Goal: Transaction & Acquisition: Obtain resource

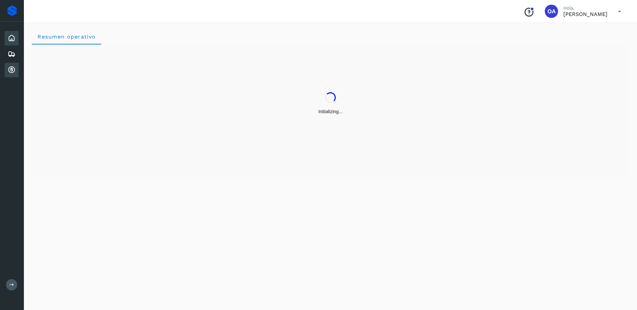
click at [11, 73] on icon at bounding box center [12, 70] width 8 height 8
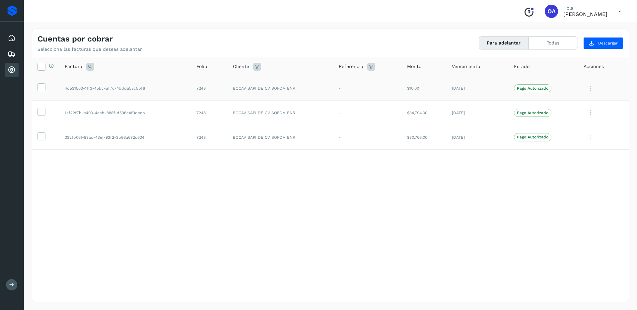
click at [48, 89] on td at bounding box center [45, 88] width 27 height 25
click at [43, 89] on icon at bounding box center [41, 86] width 7 height 7
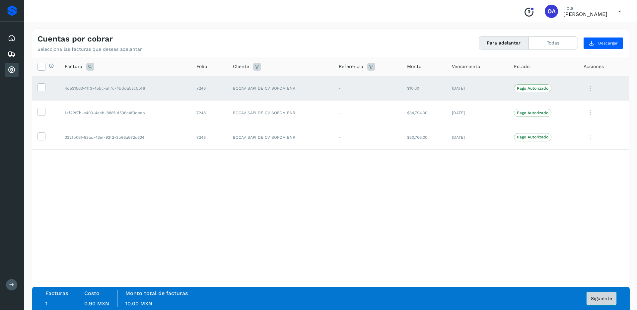
click at [592, 300] on span "Siguiente" at bounding box center [601, 298] width 21 height 5
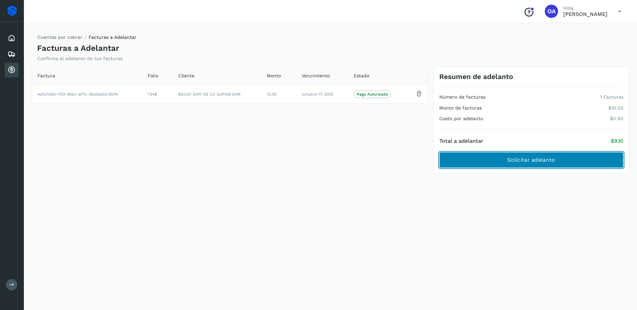
click at [522, 160] on span "Solicitar adelanto" at bounding box center [531, 159] width 48 height 7
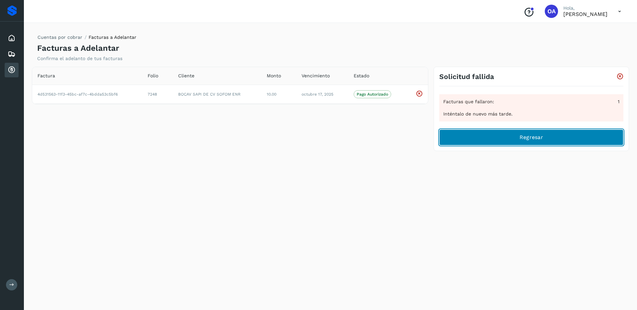
click at [532, 137] on span "Regresar" at bounding box center [531, 137] width 24 height 7
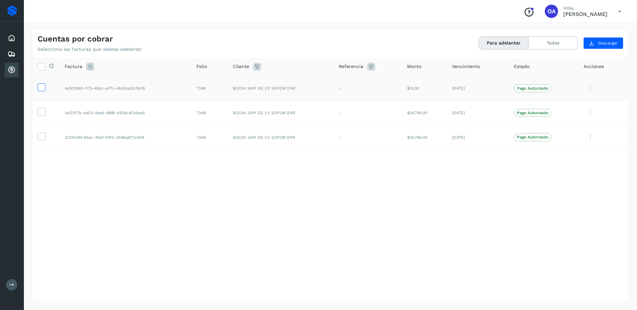
click at [42, 90] on icon at bounding box center [41, 86] width 7 height 7
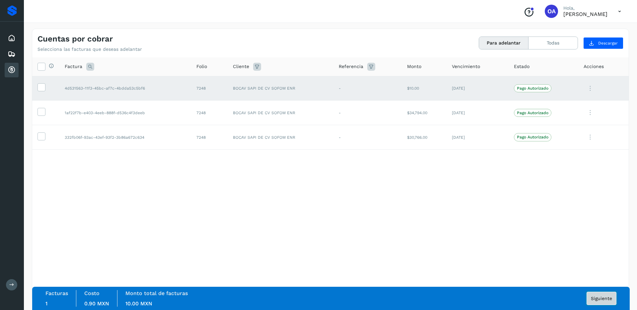
click at [591, 299] on span "Siguiente" at bounding box center [601, 298] width 21 height 5
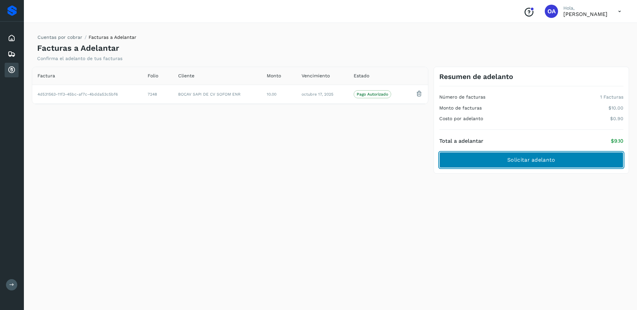
click at [502, 155] on button "Solicitar adelanto" at bounding box center [531, 160] width 184 height 16
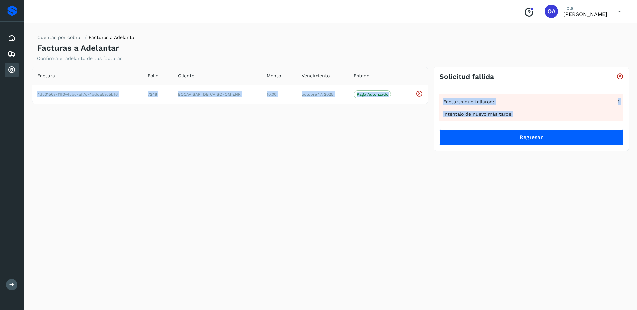
drag, startPoint x: 538, startPoint y: 111, endPoint x: 406, endPoint y: 74, distance: 137.0
click at [406, 74] on div "Factura Folio Cliente Monto Vencimiento Estado 4d531563-11f3-45bc-af7c-4bdda53c…" at bounding box center [330, 113] width 602 height 92
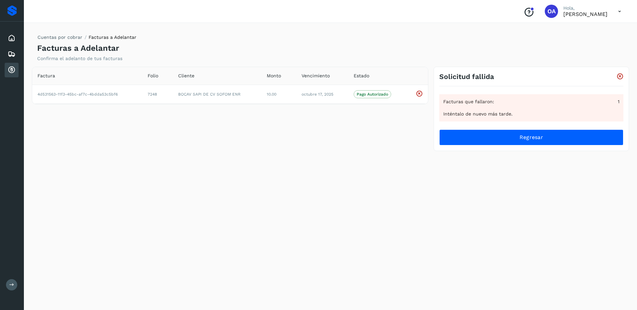
click at [535, 106] on div "Facturas que fallaron: 1 Inténtalo de nuevo más tarde." at bounding box center [531, 107] width 184 height 27
copy div "Facturas que fallaron: 1 Inténtalo de nuevo más tarde."
drag, startPoint x: 544, startPoint y: 122, endPoint x: 443, endPoint y: 100, distance: 102.9
click at [443, 100] on div "Facturas que fallaron: 1 Inténtalo de nuevo más tarde. Regresar" at bounding box center [531, 115] width 184 height 59
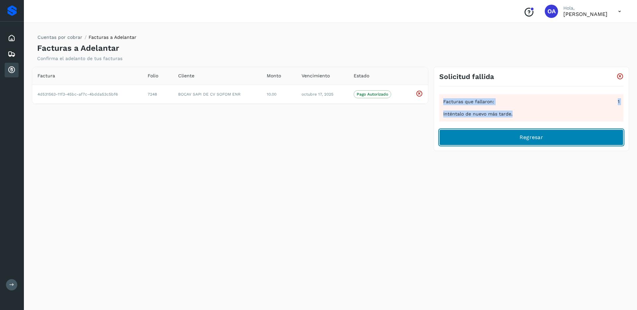
click at [491, 138] on button "Regresar" at bounding box center [531, 137] width 184 height 16
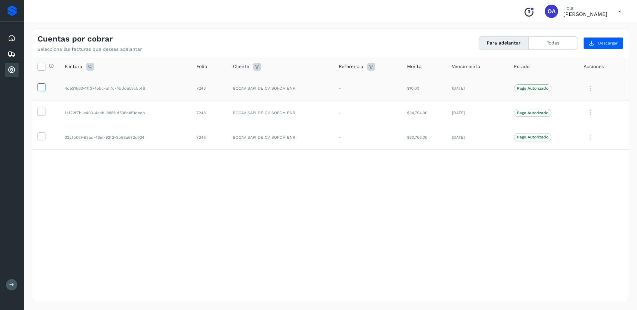
click at [44, 87] on icon at bounding box center [41, 86] width 7 height 7
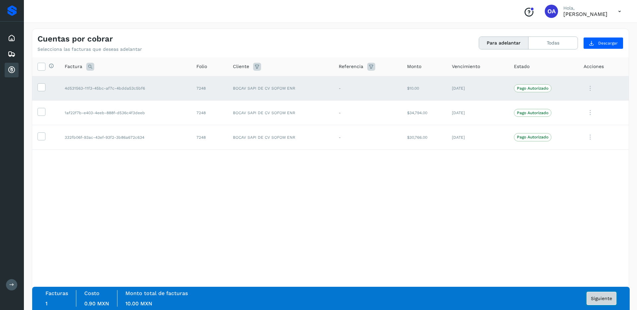
click at [600, 299] on span "Siguiente" at bounding box center [601, 298] width 21 height 5
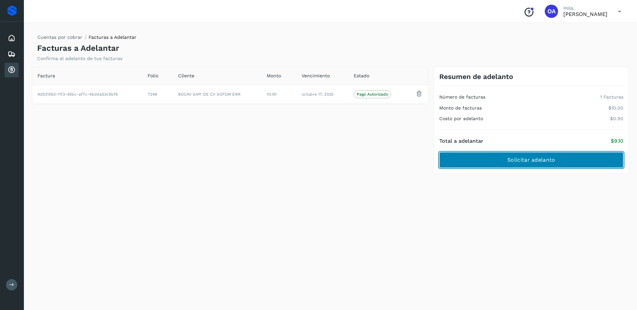
click at [511, 162] on span "Solicitar adelanto" at bounding box center [531, 159] width 48 height 7
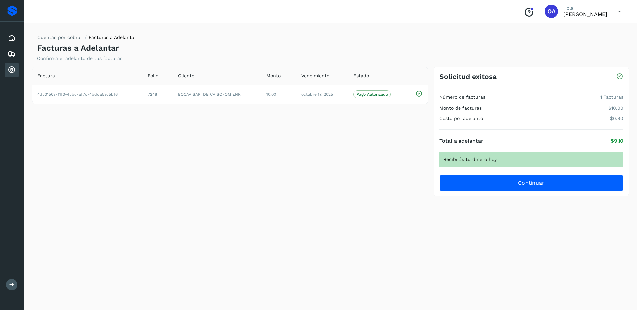
click at [334, 67] on div "Factura Folio Cliente Monto Vencimiento Estado 4d531563-11f3-45bc-af7c-4bdda53c…" at bounding box center [230, 85] width 396 height 37
click at [82, 41] on nav "Cuentas por cobrar Facturas a Adelantar" at bounding box center [86, 39] width 99 height 10
click at [72, 38] on link "Cuentas por cobrar" at bounding box center [59, 36] width 45 height 5
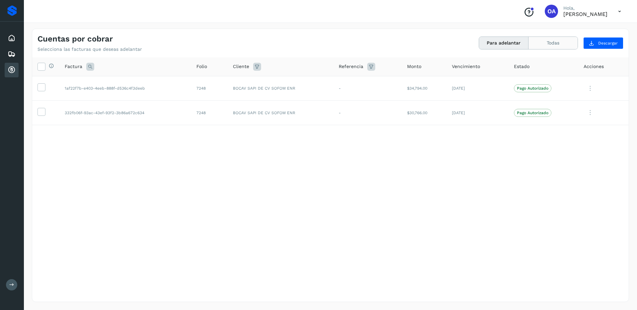
click at [573, 39] on button "Todas" at bounding box center [552, 43] width 49 height 12
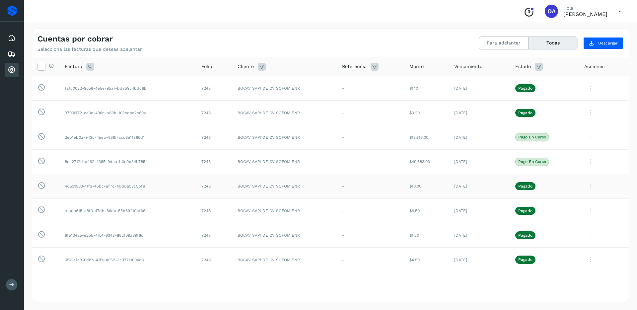
click at [584, 187] on icon at bounding box center [590, 186] width 13 height 14
click at [557, 160] on div at bounding box center [318, 155] width 637 height 310
click at [619, 17] on icon at bounding box center [620, 12] width 14 height 14
click at [588, 32] on div "Cerrar sesión" at bounding box center [586, 30] width 79 height 13
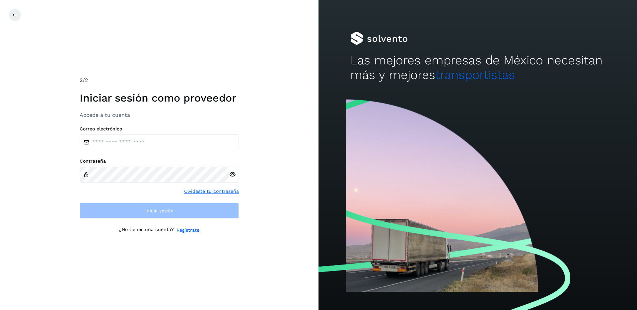
click at [191, 233] on link "Regístrate" at bounding box center [187, 230] width 23 height 7
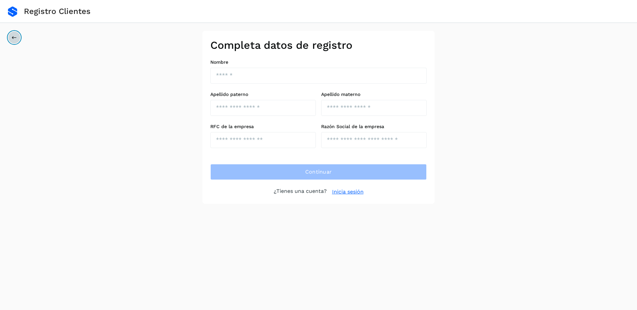
click at [16, 37] on icon at bounding box center [14, 37] width 5 height 5
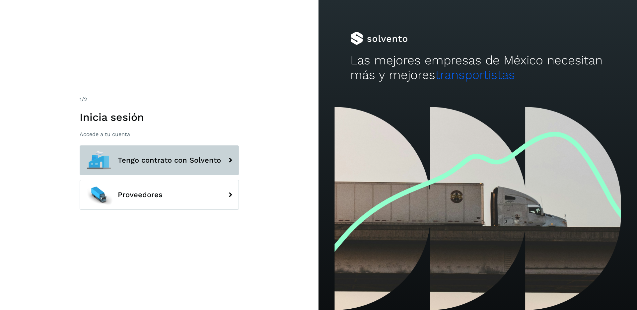
click at [215, 160] on span "Tengo contrato con Solvento" at bounding box center [169, 160] width 103 height 8
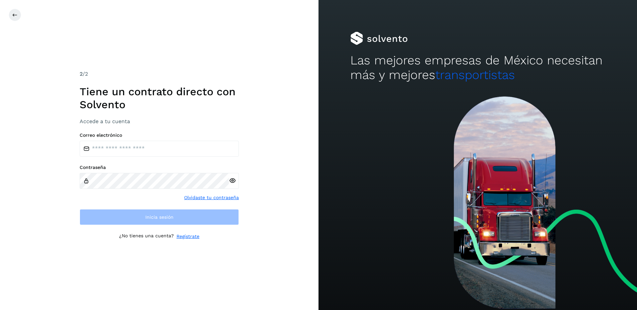
click at [196, 235] on link "Regístrate" at bounding box center [187, 236] width 23 height 7
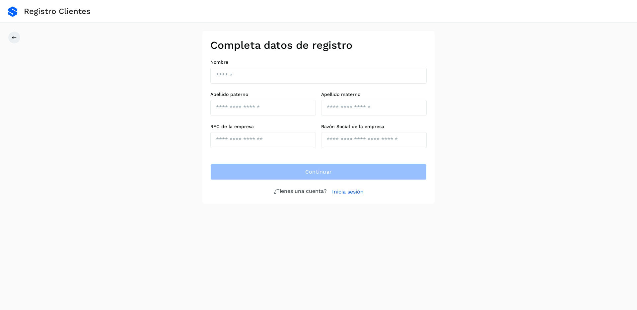
click at [22, 38] on div "Completa datos de registro Nombre Apellido [PERSON_NAME] Apellido materno RFC d…" at bounding box center [318, 117] width 637 height 173
click at [9, 36] on button at bounding box center [14, 37] width 13 height 13
